Goal: Use online tool/utility: Utilize a website feature to perform a specific function

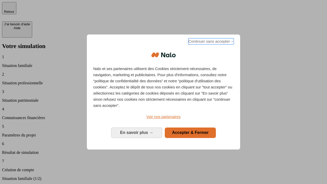
click at [211, 42] on span "Continuer sans accepter →" at bounding box center [211, 41] width 46 height 6
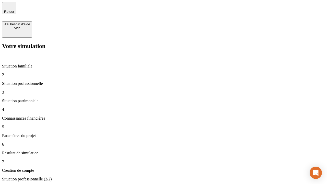
type input "30 000"
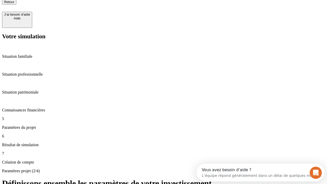
type input "25"
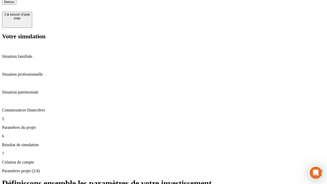
type input "1 000"
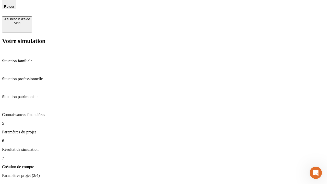
type input "640"
